Goal: Task Accomplishment & Management: Complete application form

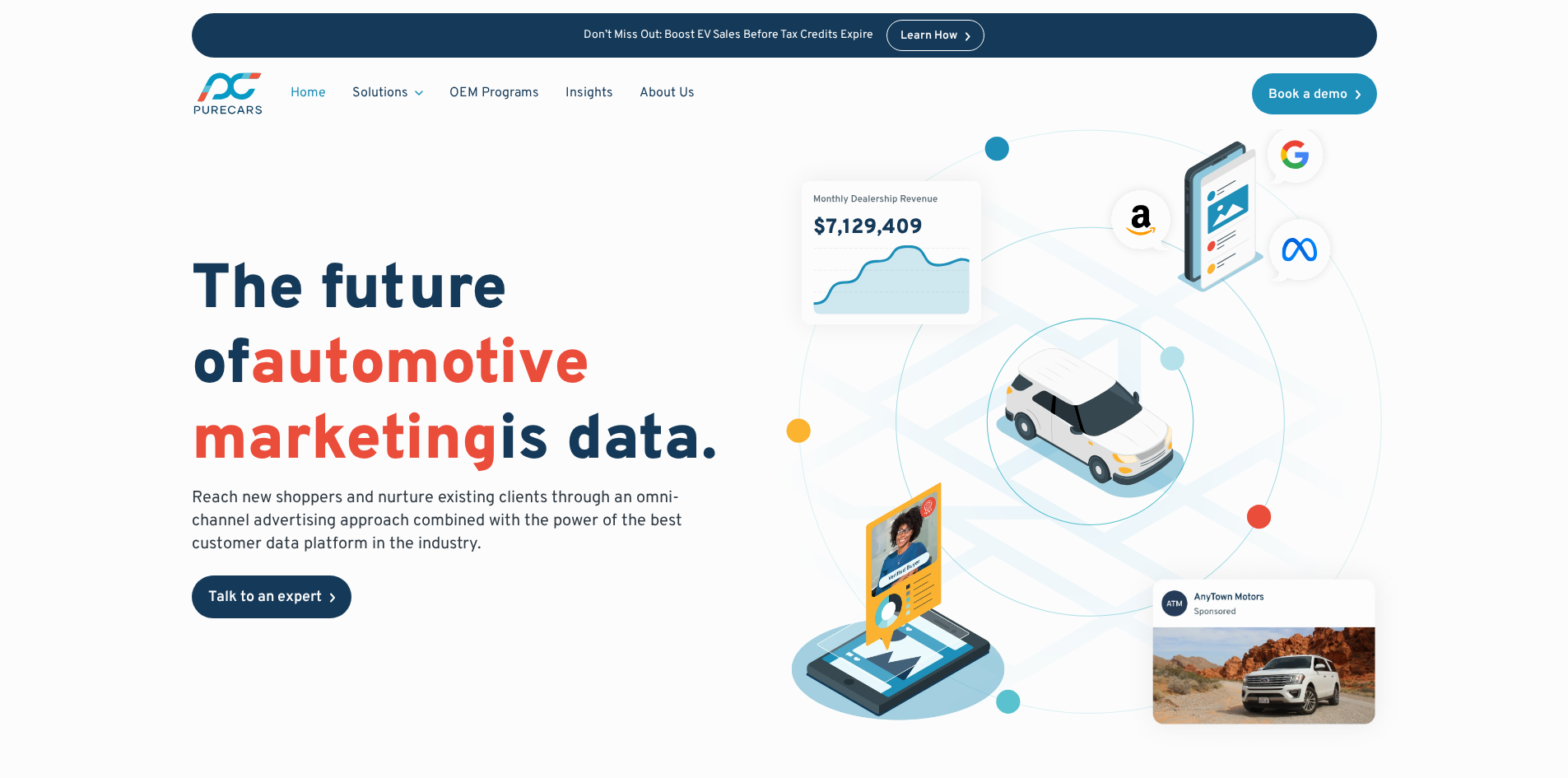
click at [286, 590] on div "Talk to an expert" at bounding box center [265, 598] width 114 height 15
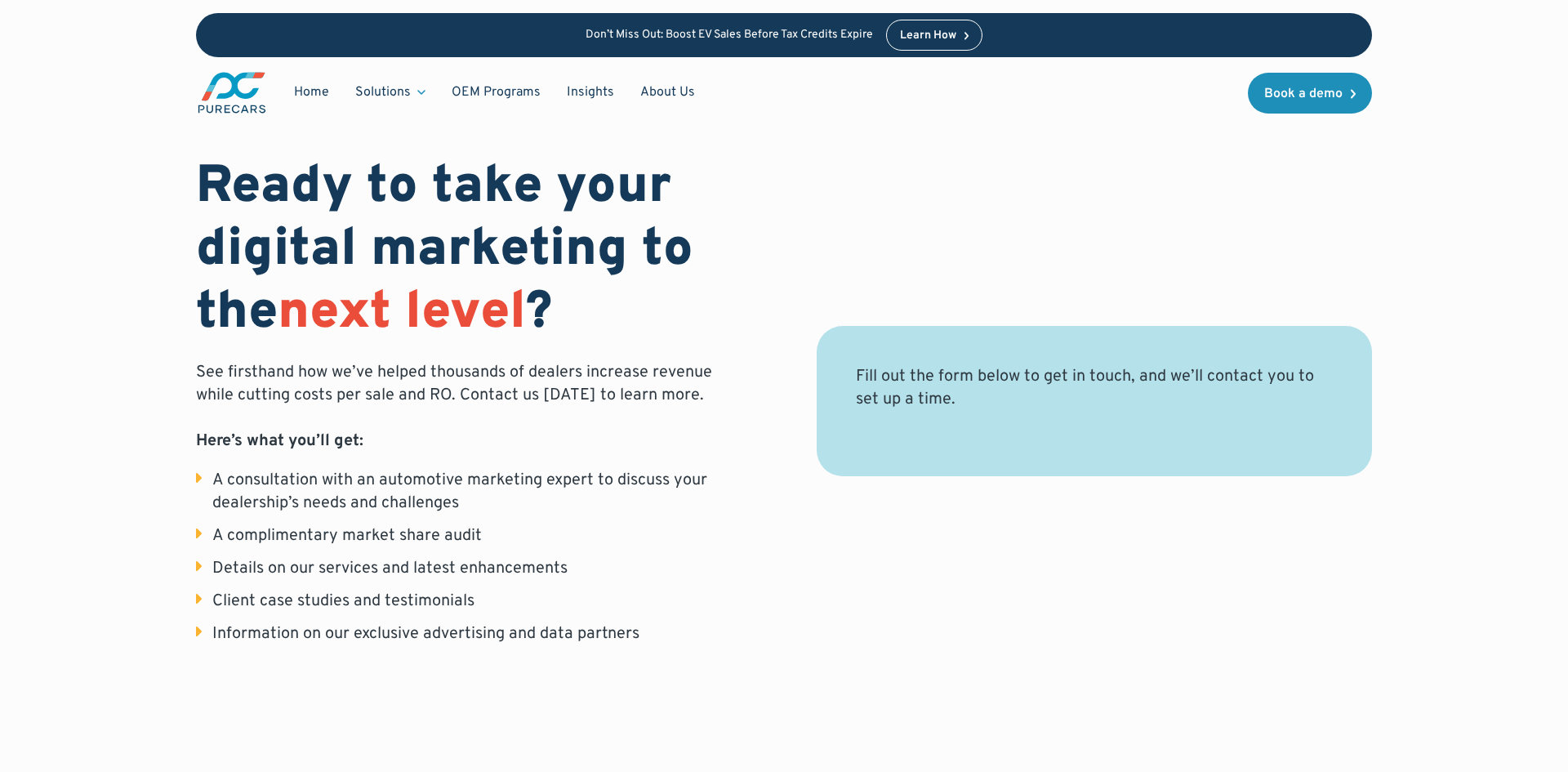
click at [964, 429] on div "Fill out the form below to get in touch, and we’ll contact you to set up a time…" at bounding box center [1094, 401] width 477 height 72
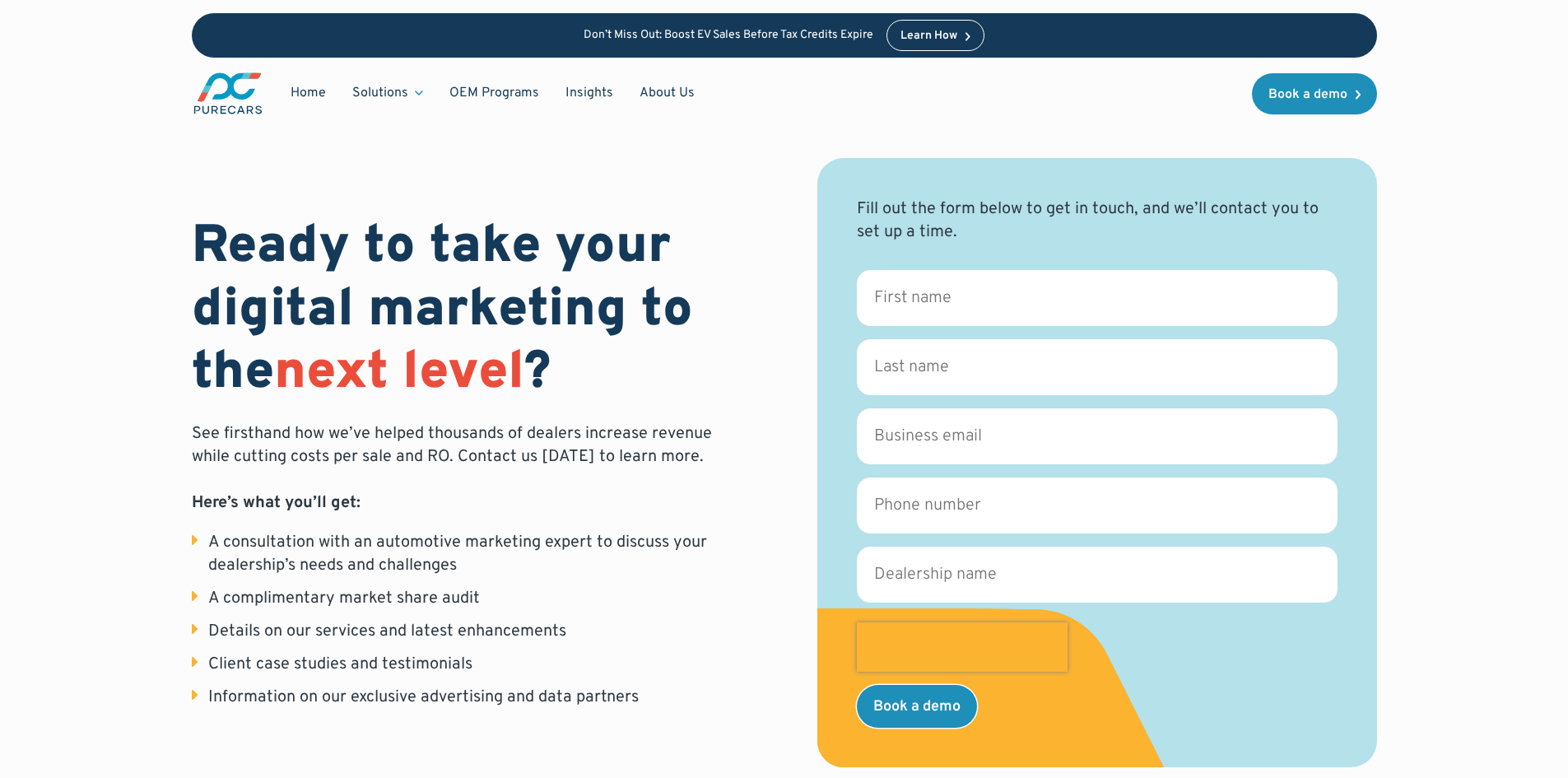
click at [917, 331] on form "First name * Last name * Business email * Phone number * Dealership name * GA_C…" at bounding box center [1096, 498] width 480 height 457
click at [925, 308] on input "First name *" at bounding box center [1096, 298] width 480 height 56
type input "Ken"
click at [968, 381] on input "Last name *" at bounding box center [1096, 367] width 480 height 56
type input "Nichols"
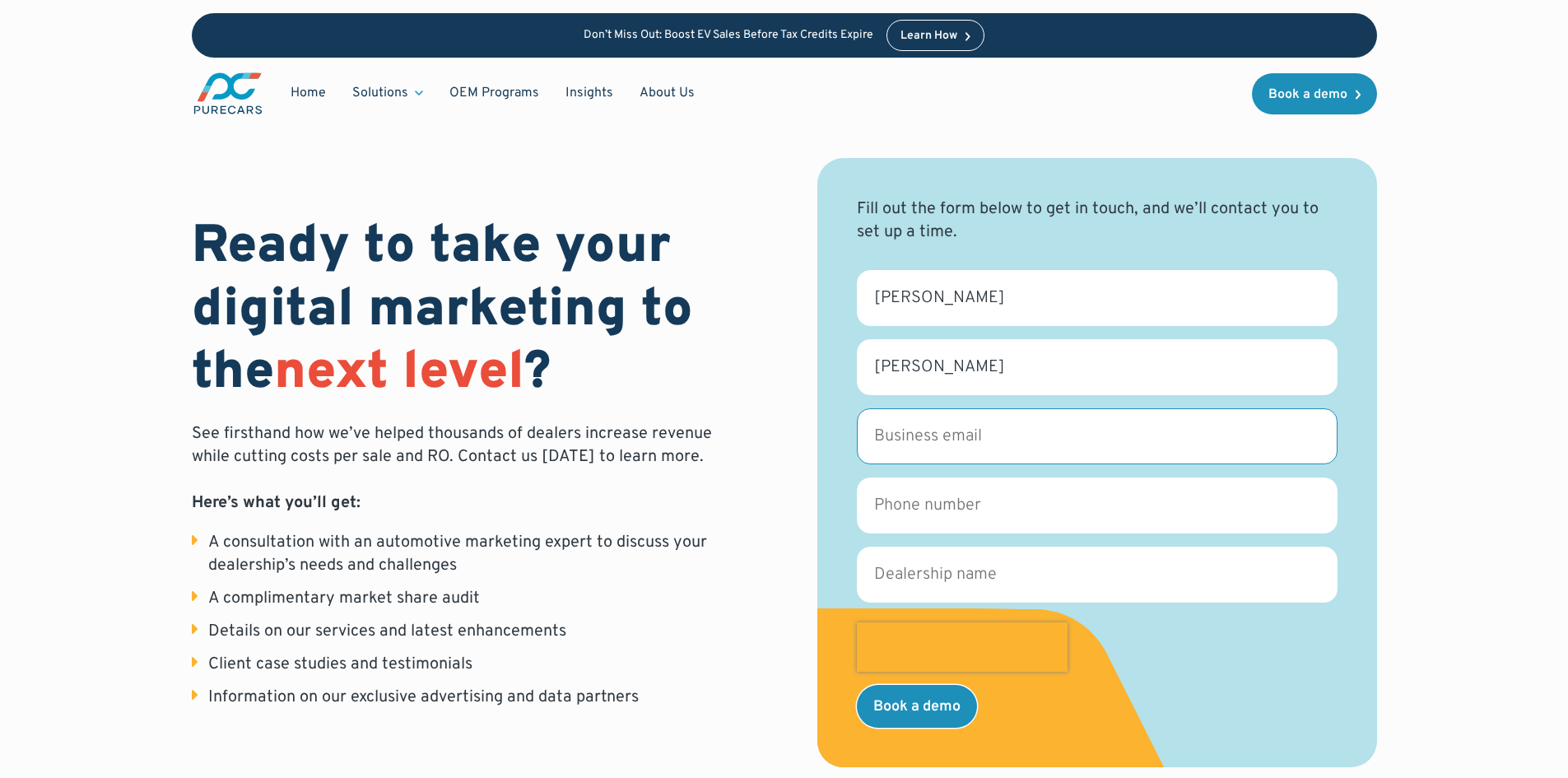
click at [951, 443] on input "Business email *" at bounding box center [1096, 437] width 480 height 56
type input "ken@cartersvilletrucks.com"
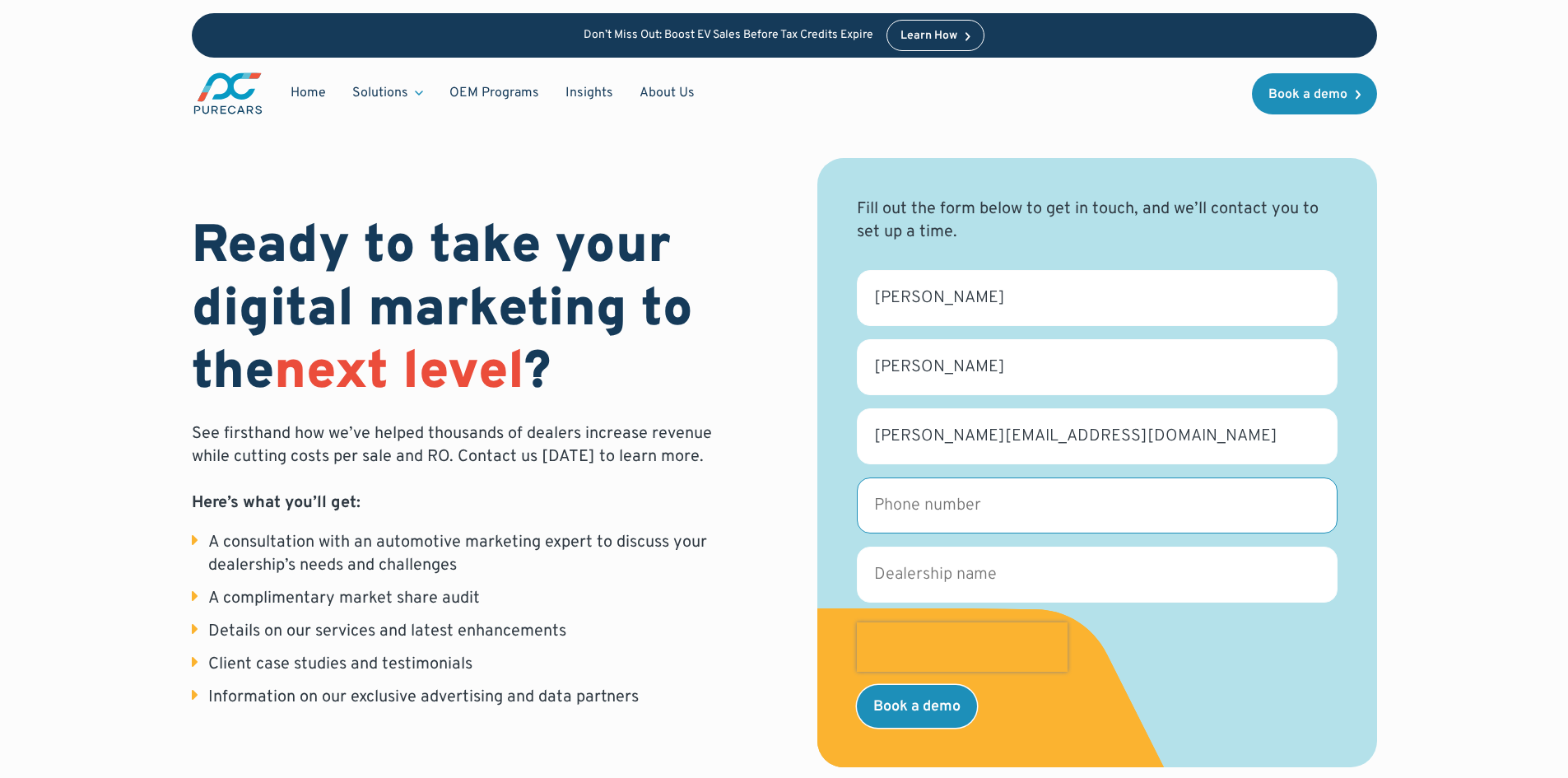
click at [968, 519] on input "Phone number *" at bounding box center [1096, 506] width 480 height 56
type input "470-864-8577"
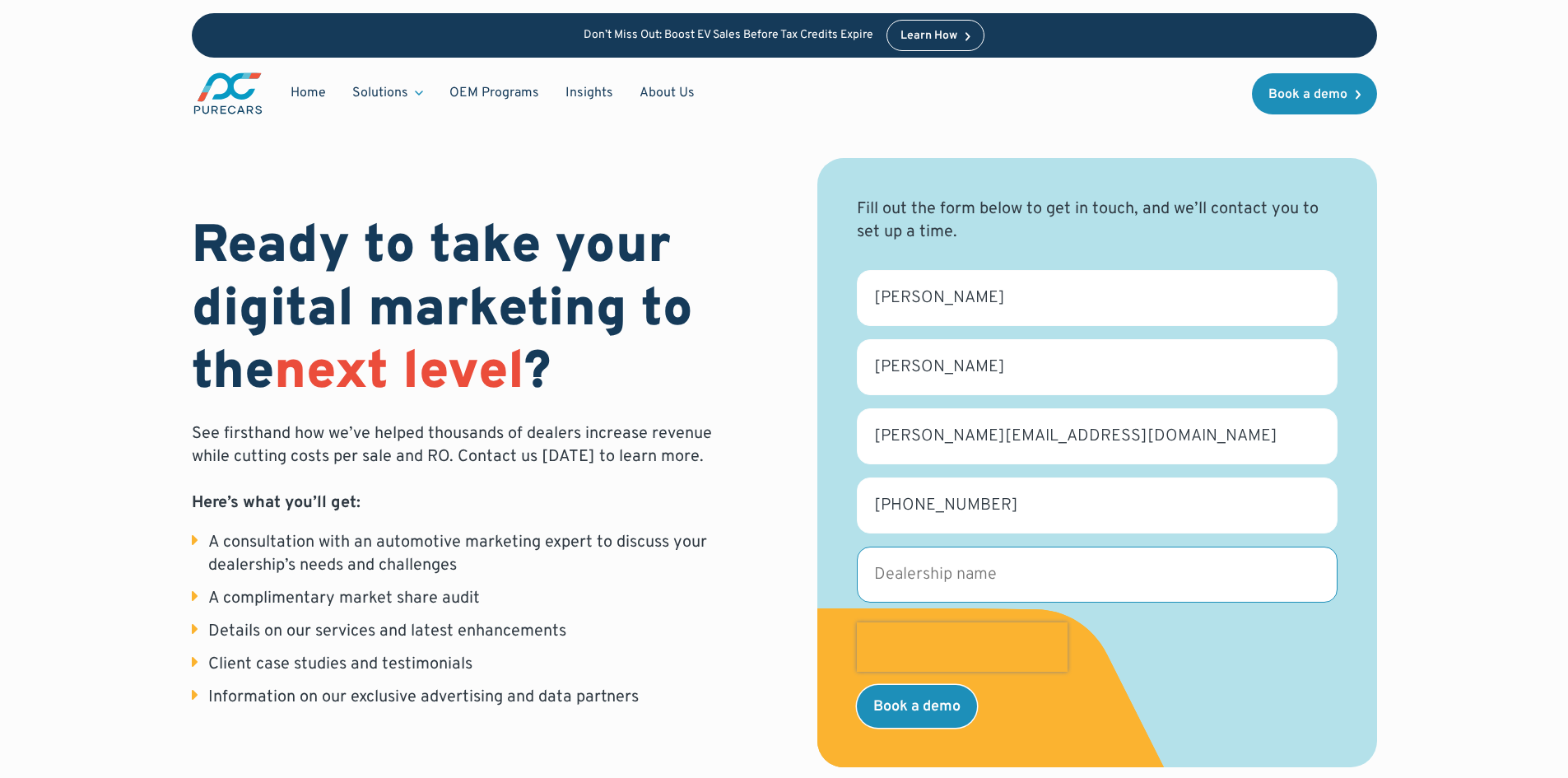
click at [966, 590] on input "Dealership name *" at bounding box center [1096, 575] width 480 height 56
type input "Cartersville Trucks"
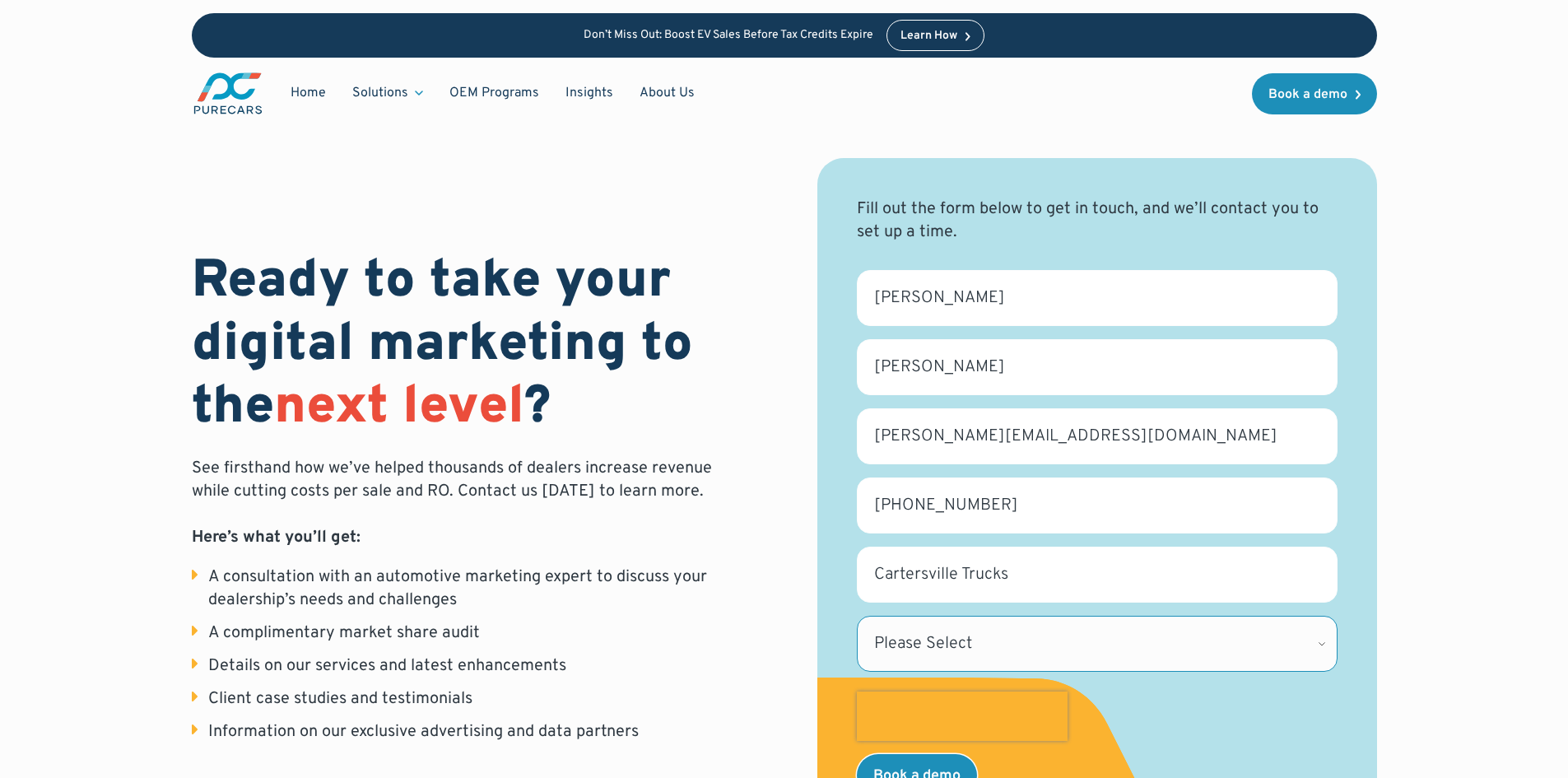
click at [1002, 649] on select "Please Select Alabama Alaska Alberta Arizona Arkansas British Columbia Californ…" at bounding box center [1096, 644] width 480 height 56
select select "GA"
click at [856, 616] on select "Please Select Alabama Alaska Alberta Arizona Arkansas British Columbia Californ…" at bounding box center [1096, 644] width 480 height 56
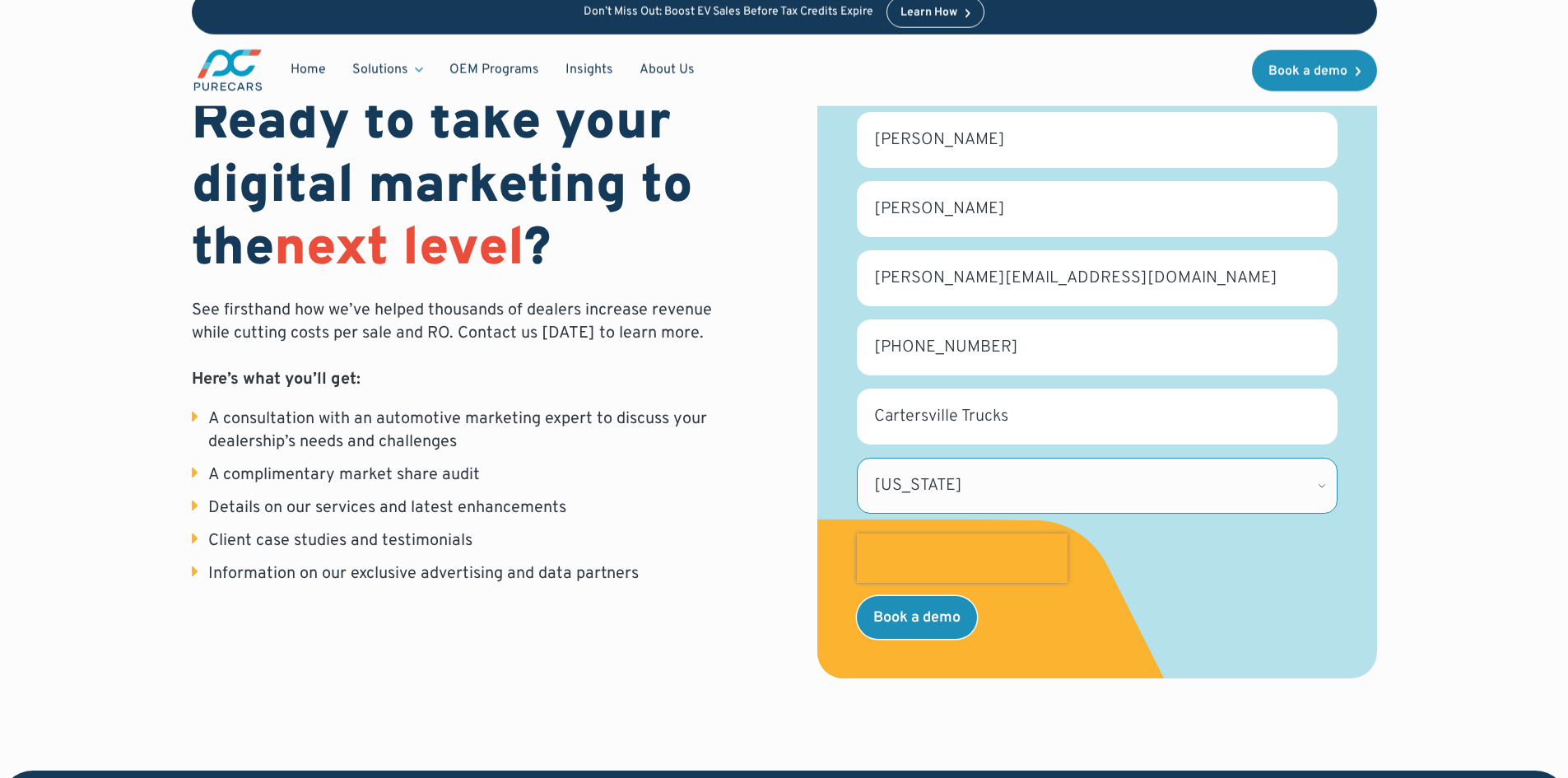
scroll to position [164, 0]
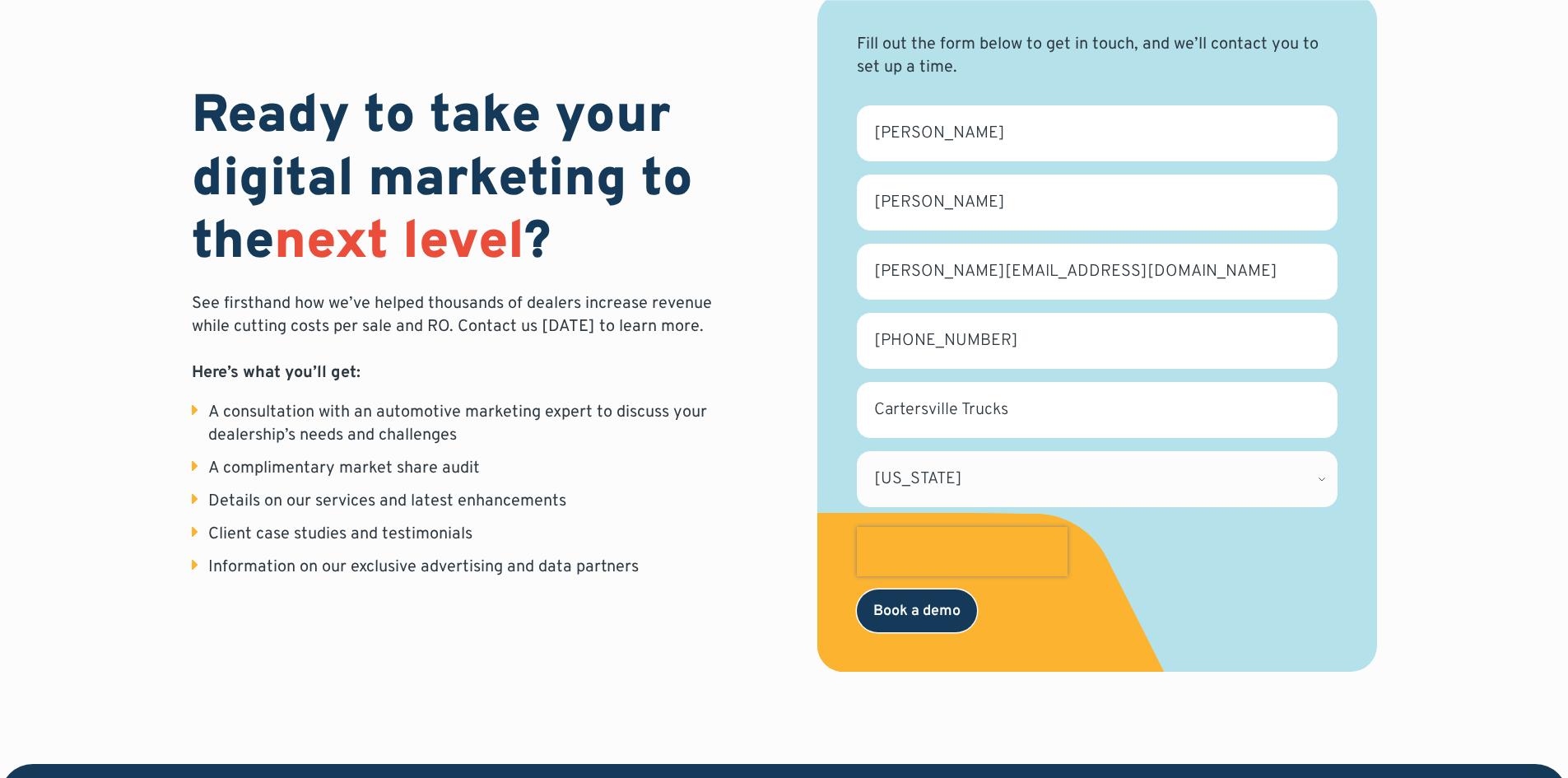
click at [939, 611] on input "Book a demo" at bounding box center [916, 611] width 120 height 43
